Goal: Find specific fact: Find specific fact

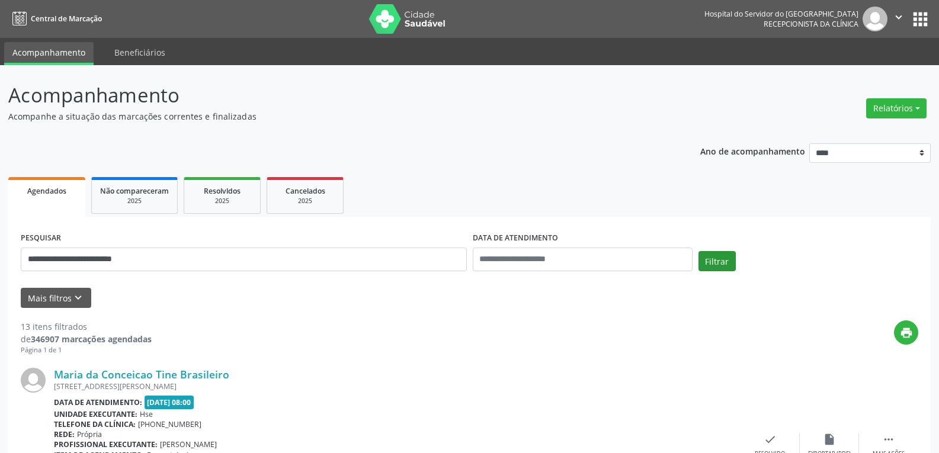
type input "**********"
click at [734, 264] on button "Filtrar" at bounding box center [717, 261] width 37 height 20
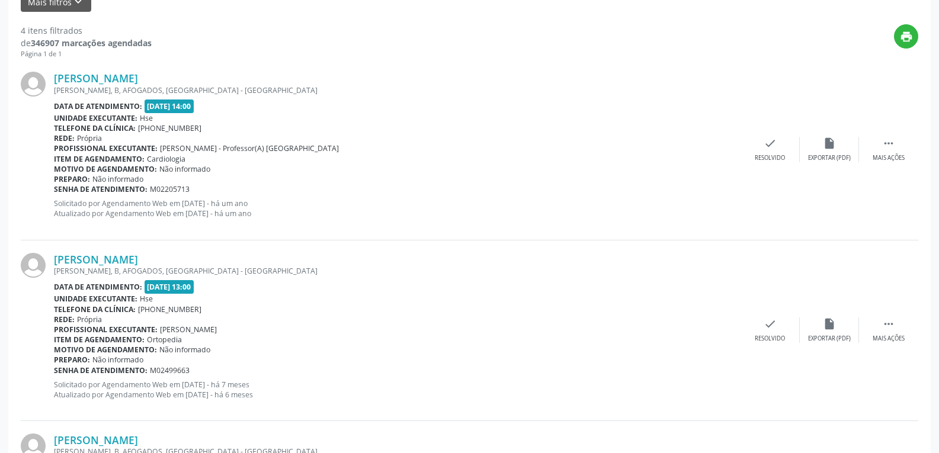
scroll to position [626, 0]
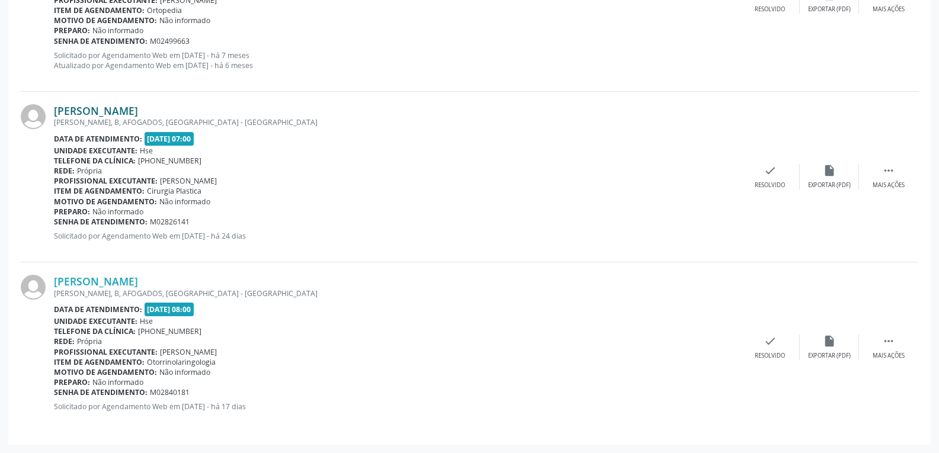
click at [138, 107] on link "[PERSON_NAME]" at bounding box center [96, 110] width 84 height 13
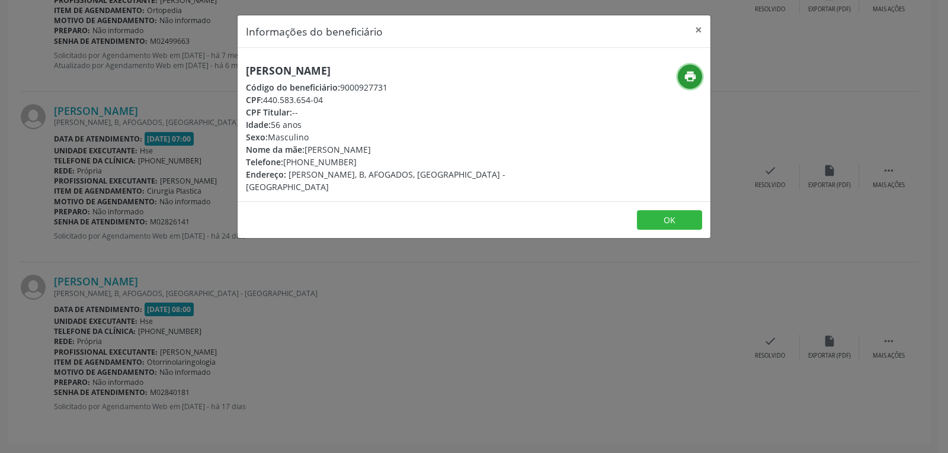
click at [687, 76] on icon "print" at bounding box center [690, 76] width 13 height 13
drag, startPoint x: 264, startPoint y: 101, endPoint x: 350, endPoint y: 101, distance: 86.5
click at [350, 101] on div "CPF: 440.583.654-04" at bounding box center [395, 100] width 299 height 12
copy div "440.583.654-04"
drag, startPoint x: 302, startPoint y: 162, endPoint x: 380, endPoint y: 162, distance: 77.6
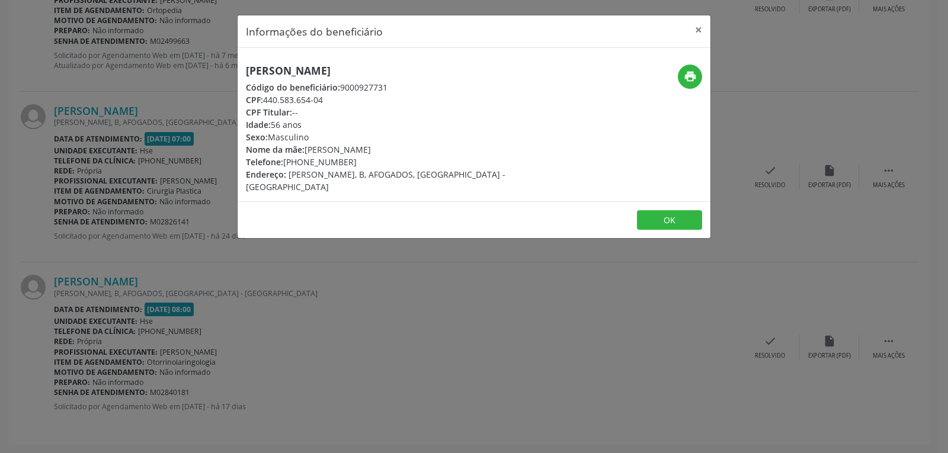
click at [380, 162] on div "Telefone: [PHONE_NUMBER]" at bounding box center [395, 162] width 299 height 12
copy div "98404-8765"
click at [697, 29] on button "×" at bounding box center [699, 29] width 24 height 29
